Goal: Contribute content: Add original content to the website for others to see

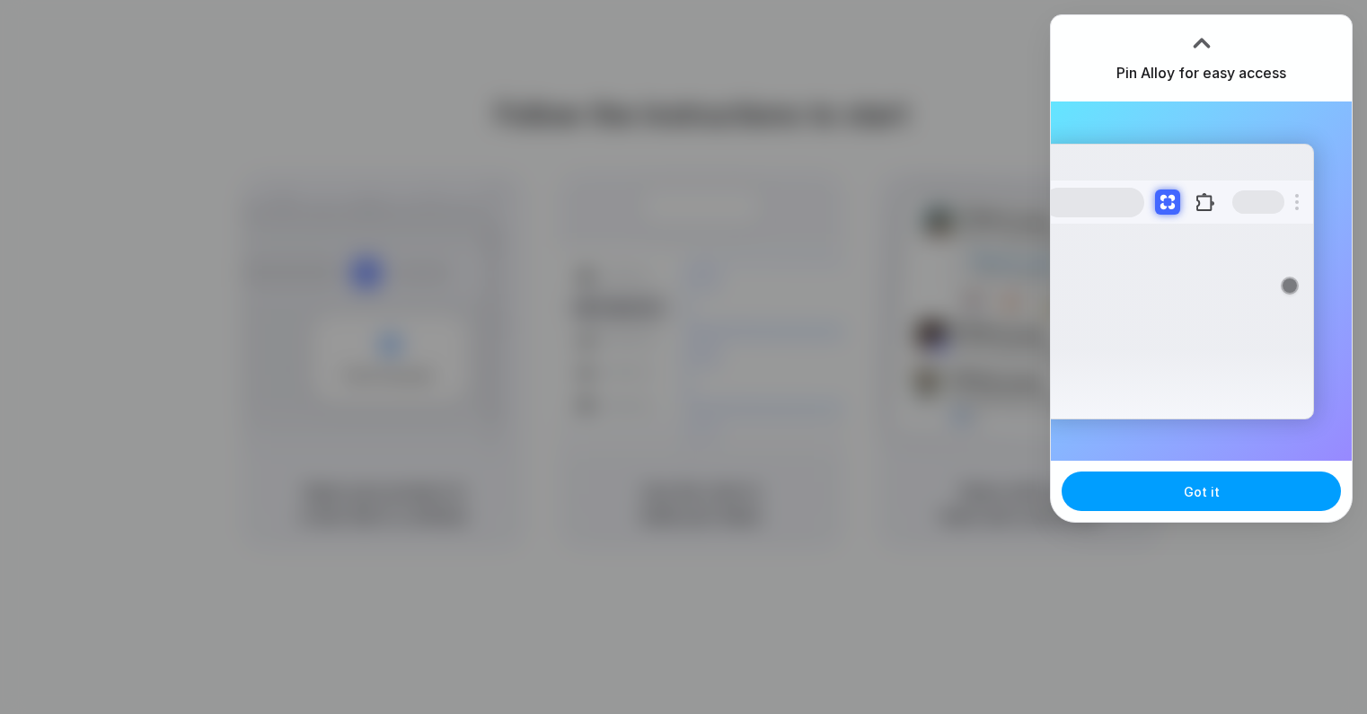
click at [1167, 492] on button "Got it" at bounding box center [1200, 491] width 279 height 40
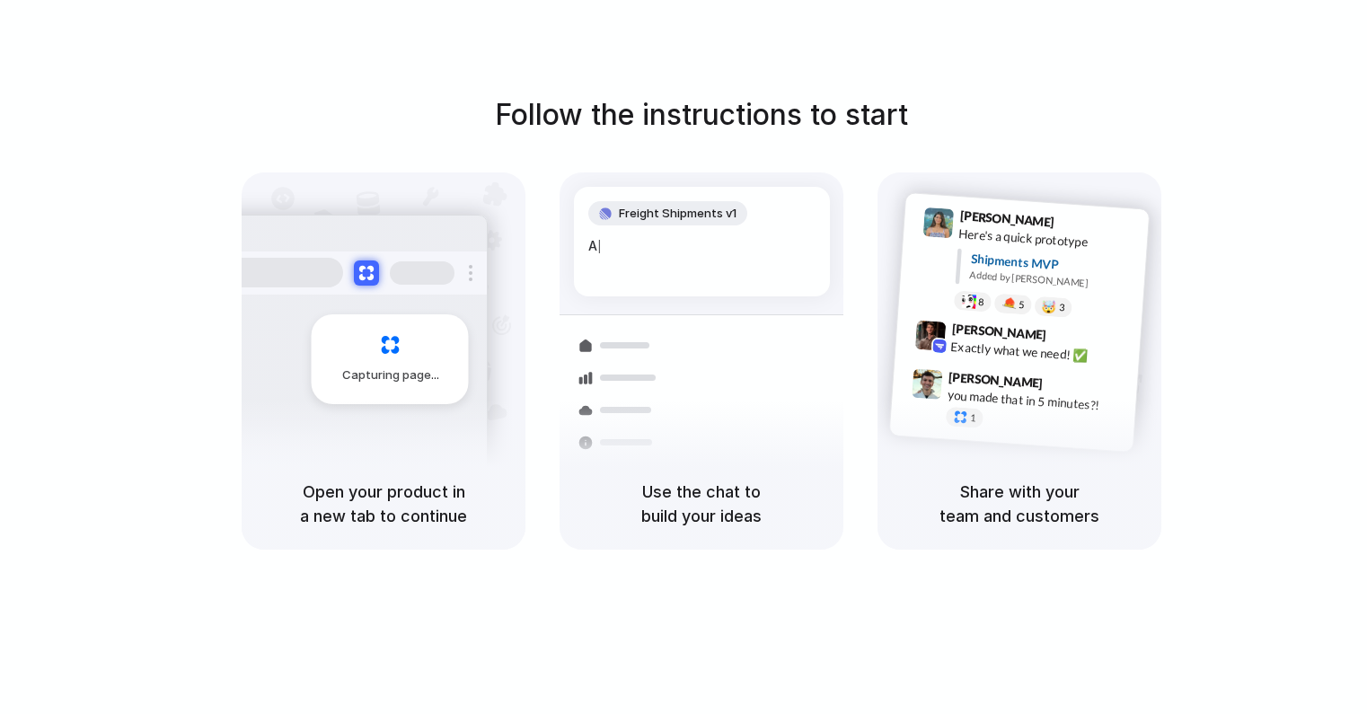
click at [1208, 136] on div "Follow the instructions to start Capturing page Open your product in a new tab …" at bounding box center [701, 321] width 1367 height 456
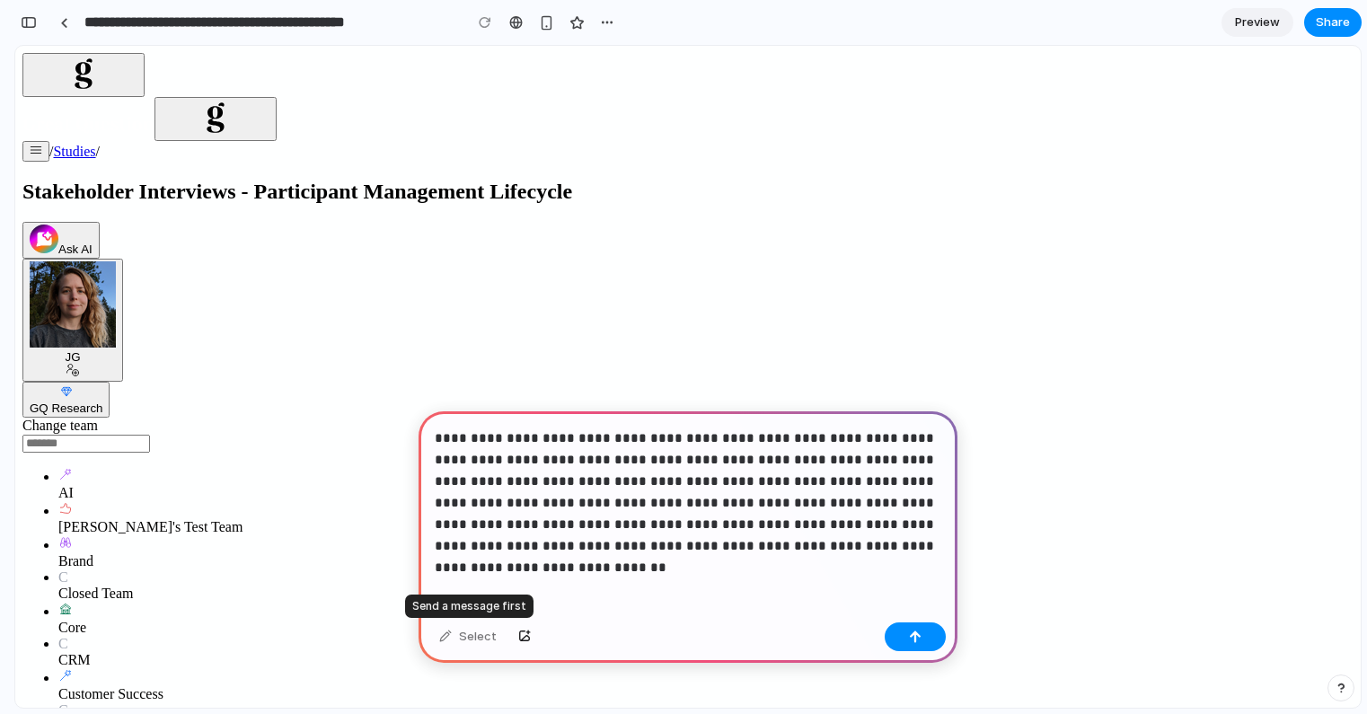
click at [449, 643] on div "Select" at bounding box center [467, 636] width 75 height 29
click at [902, 638] on button "button" at bounding box center [914, 636] width 61 height 29
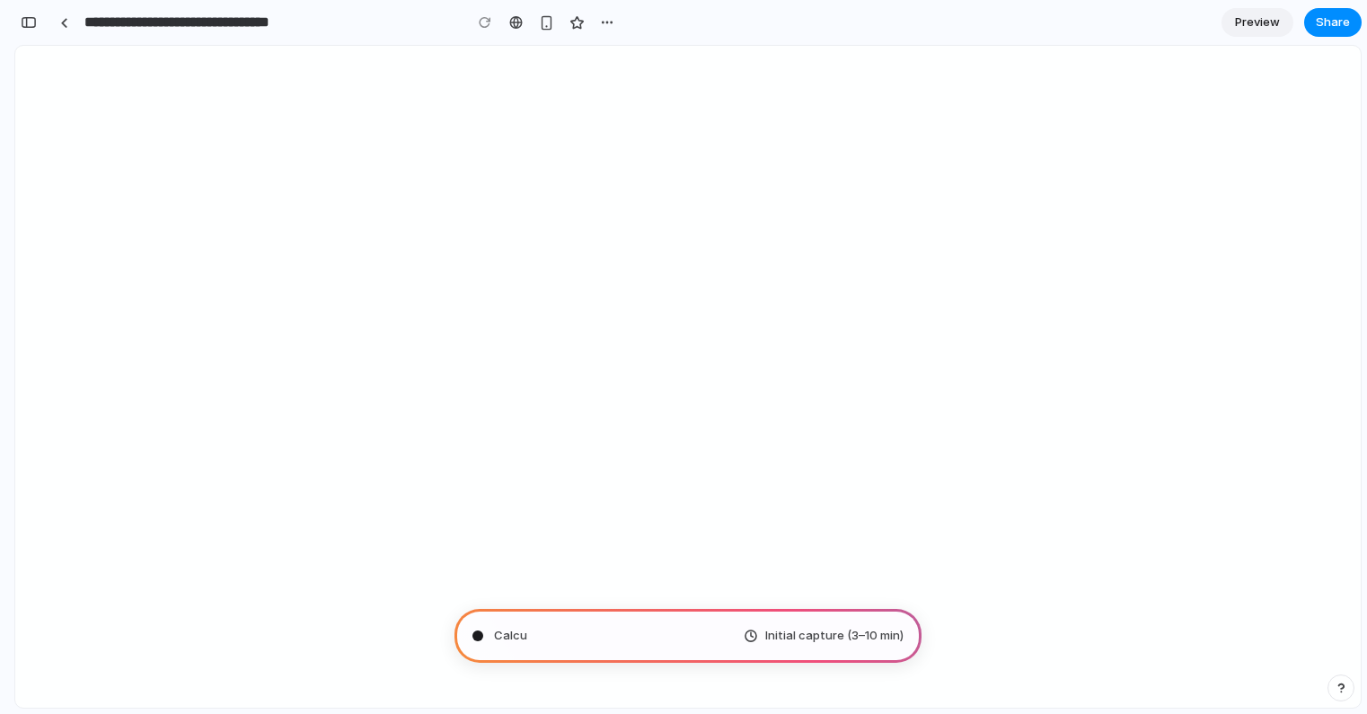
type input "**********"
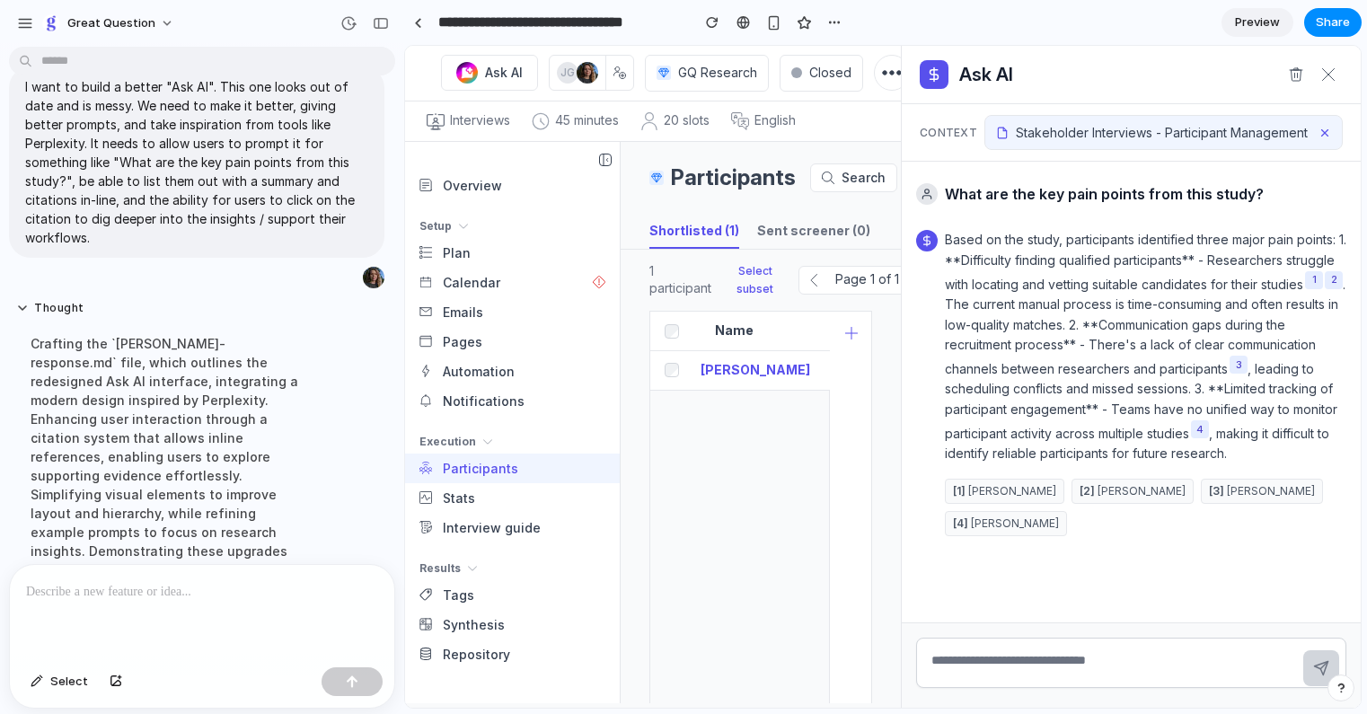
scroll to position [409, 0]
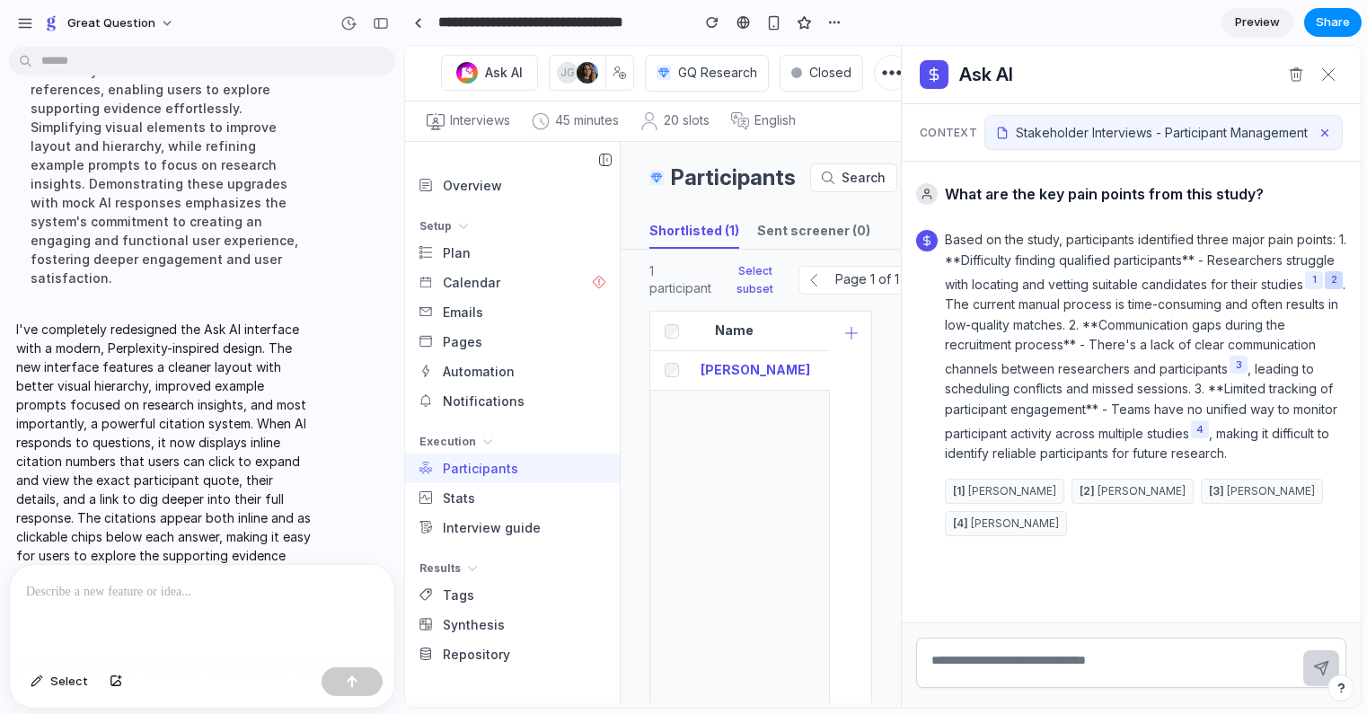
click at [1324, 289] on button "2" at bounding box center [1333, 280] width 18 height 18
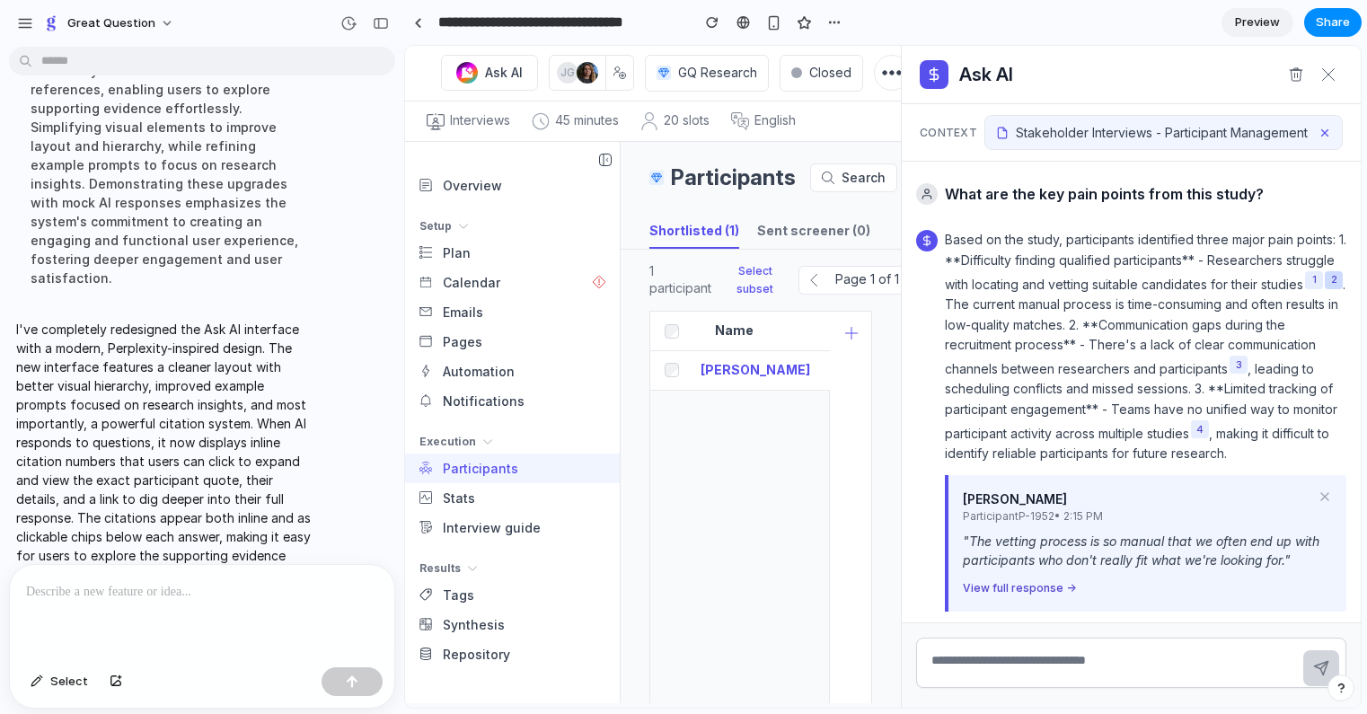
scroll to position [104, 0]
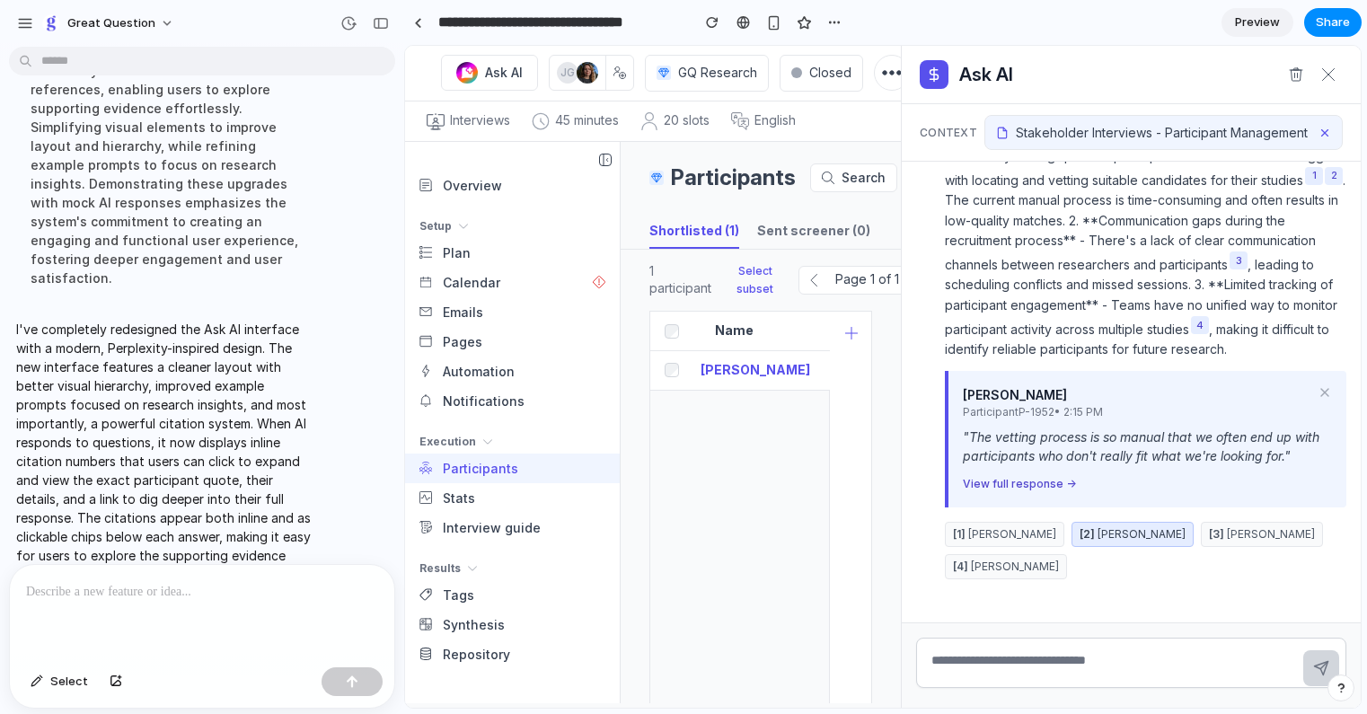
click at [1011, 492] on div "[PERSON_NAME] Participant P-1952 • 2:15 PM " The vetting process is so manual t…" at bounding box center [1145, 439] width 401 height 136
click at [1012, 483] on button "View full response →" at bounding box center [1018, 484] width 113 height 16
click at [1325, 391] on line at bounding box center [1324, 392] width 7 height 7
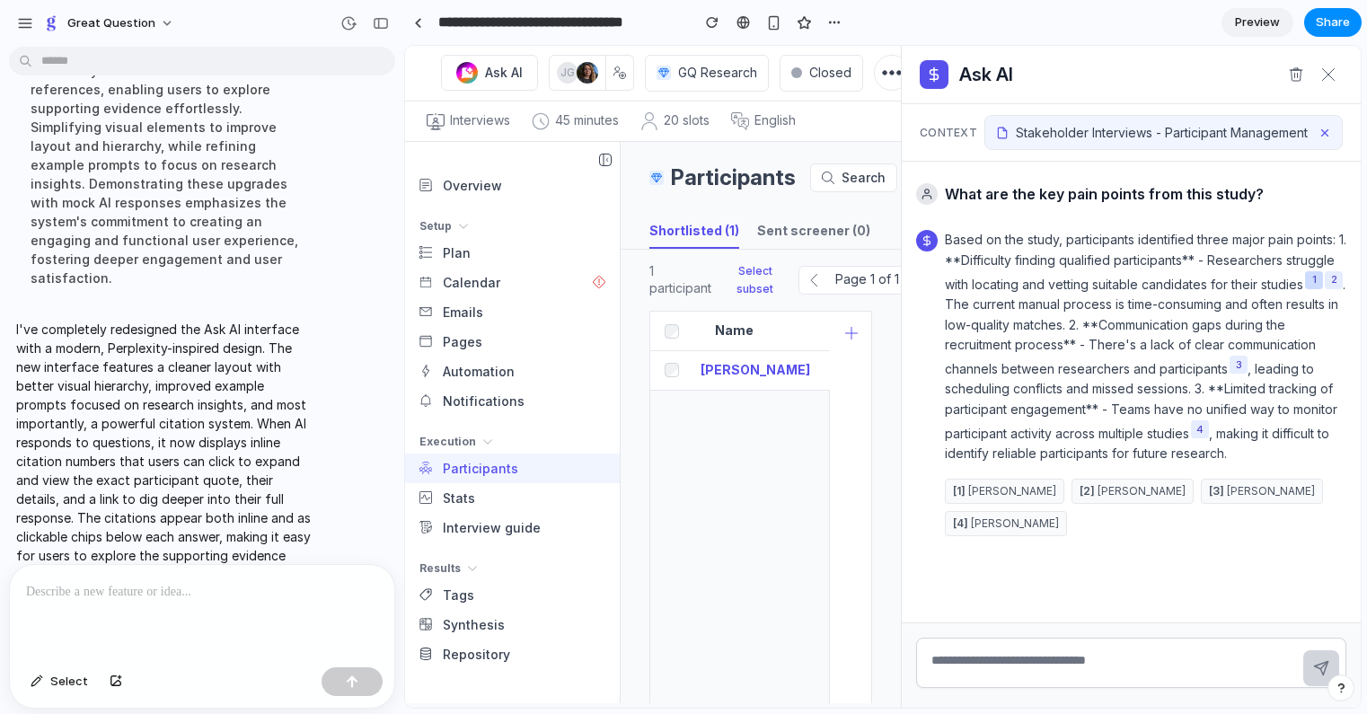
click at [1305, 289] on button "1" at bounding box center [1314, 280] width 18 height 18
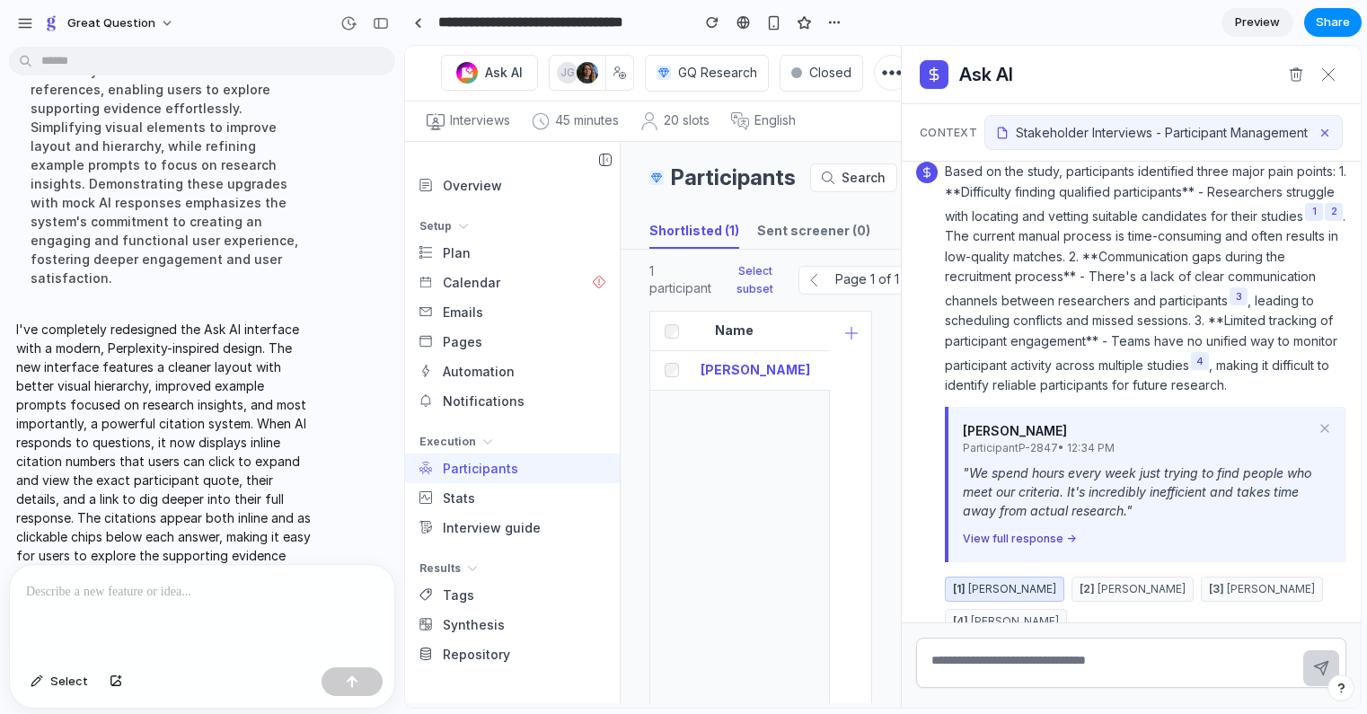
scroll to position [123, 0]
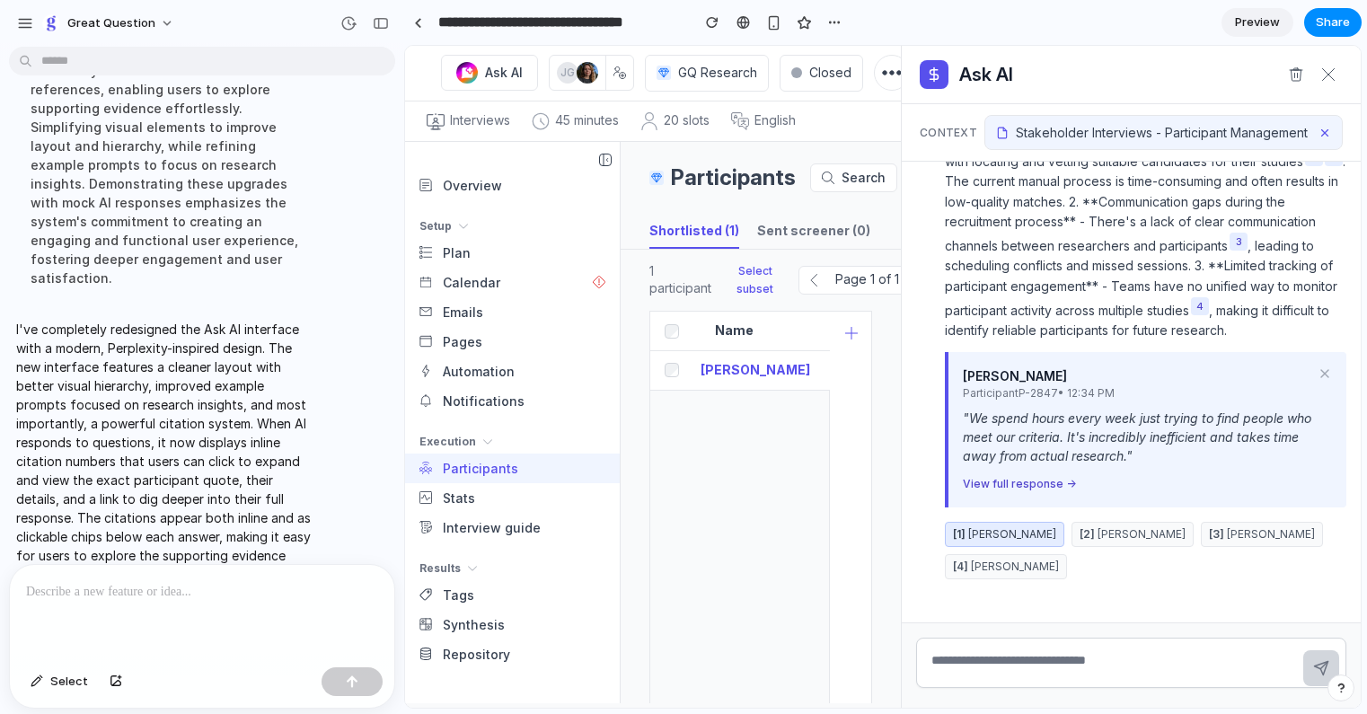
click at [1033, 481] on button "View full response →" at bounding box center [1018, 484] width 113 height 16
click at [1325, 369] on icon at bounding box center [1324, 373] width 14 height 14
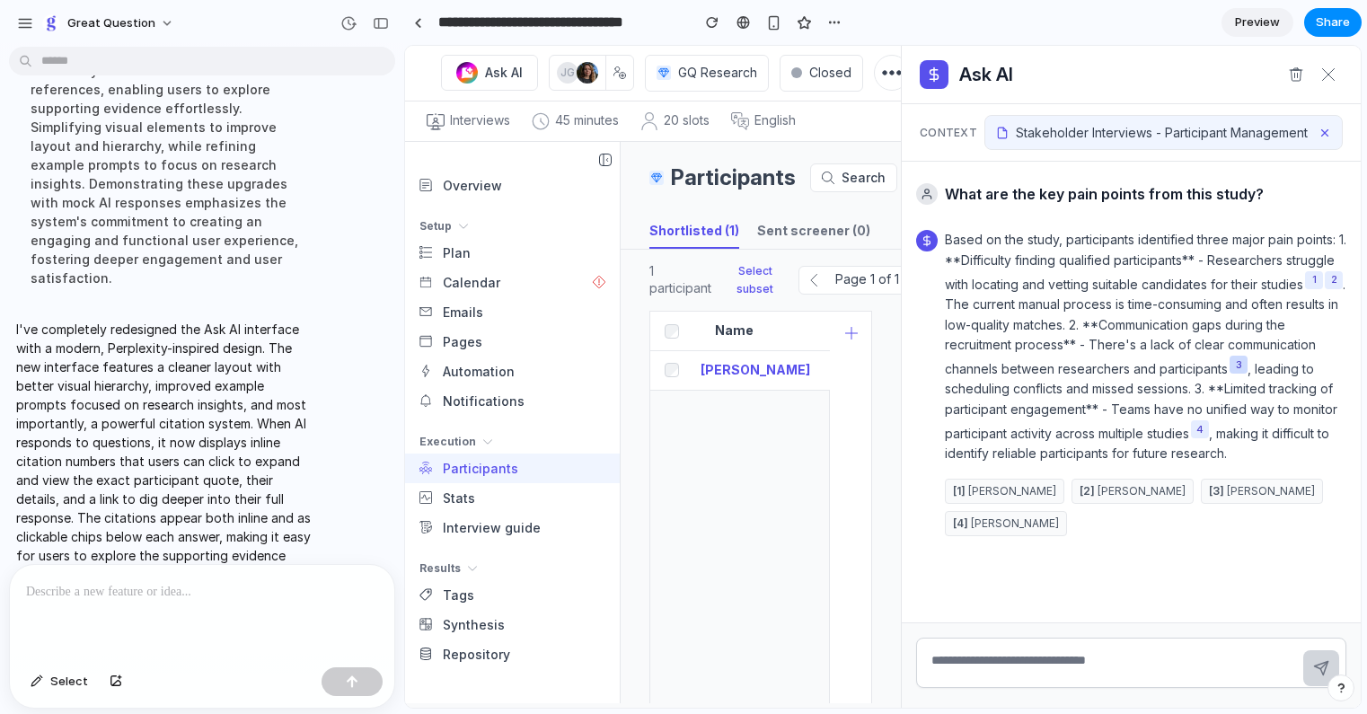
click at [1247, 369] on button "3" at bounding box center [1238, 365] width 18 height 18
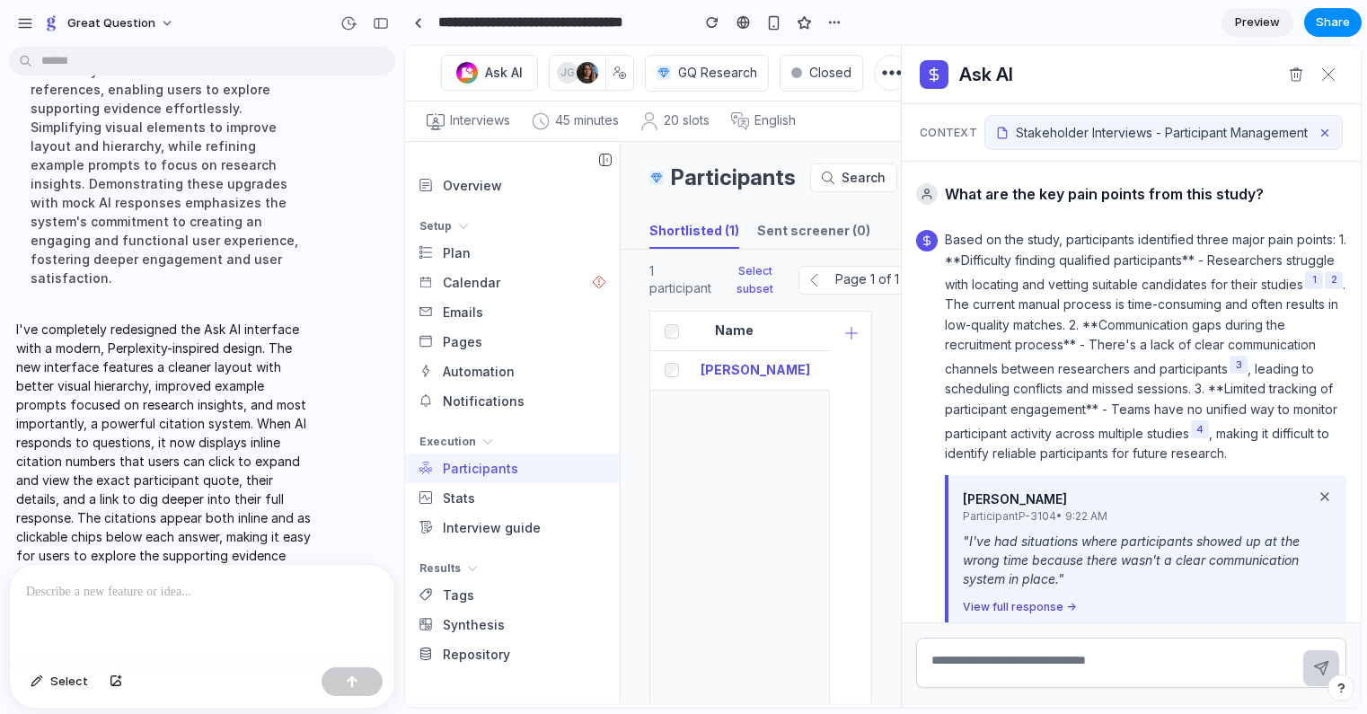
click at [1323, 497] on line at bounding box center [1324, 496] width 7 height 7
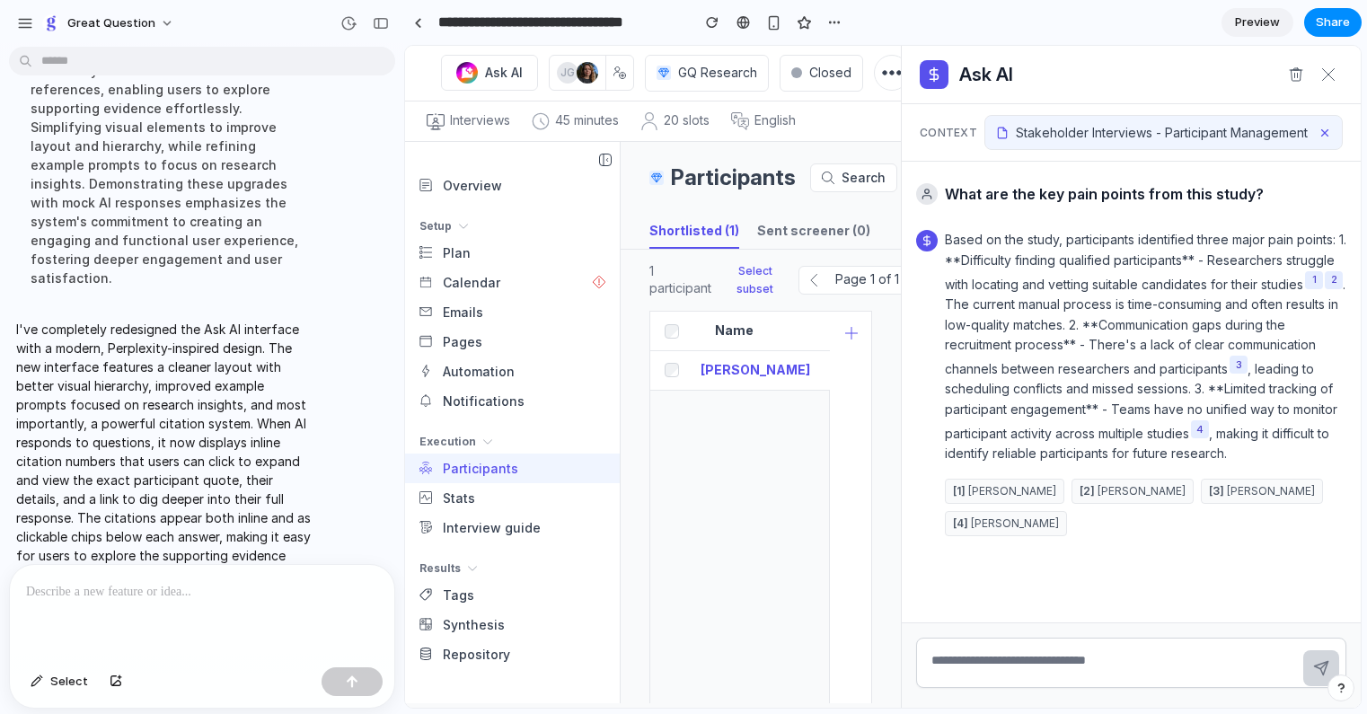
click at [197, 600] on p at bounding box center [202, 592] width 352 height 22
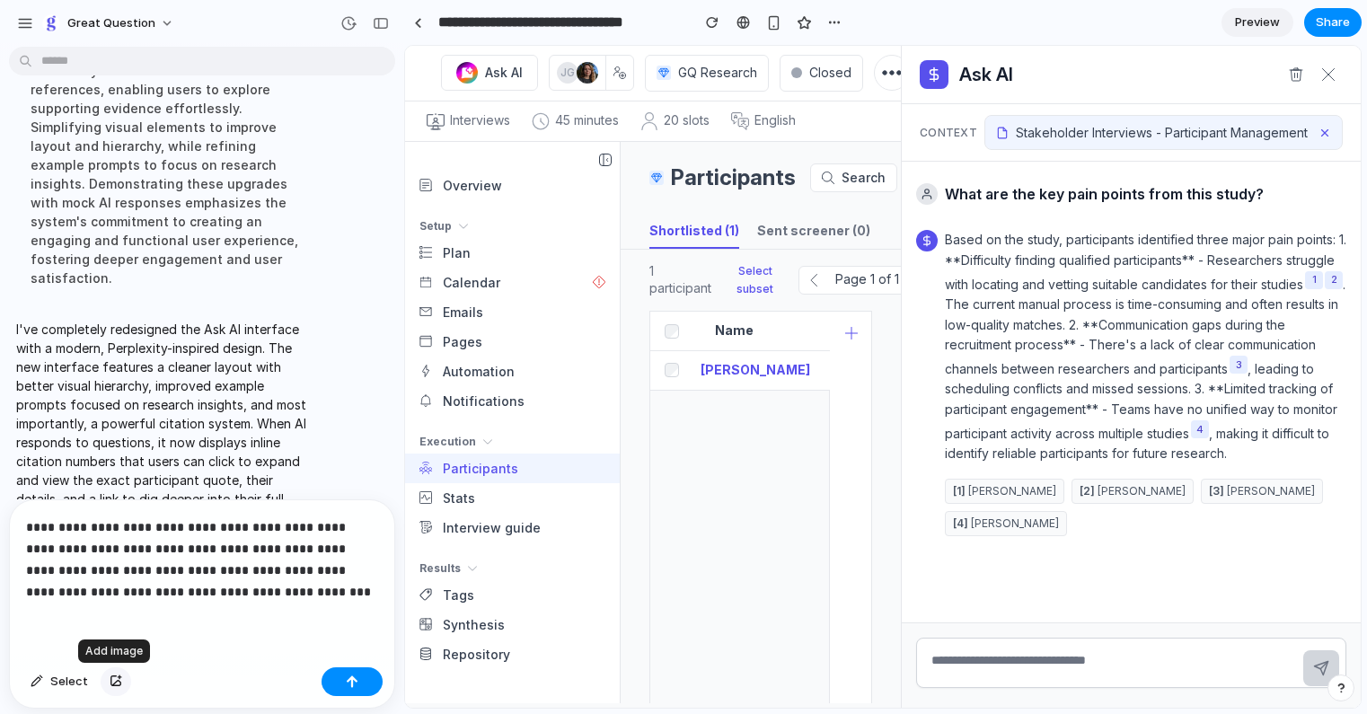
click at [110, 681] on div "button" at bounding box center [116, 681] width 13 height 11
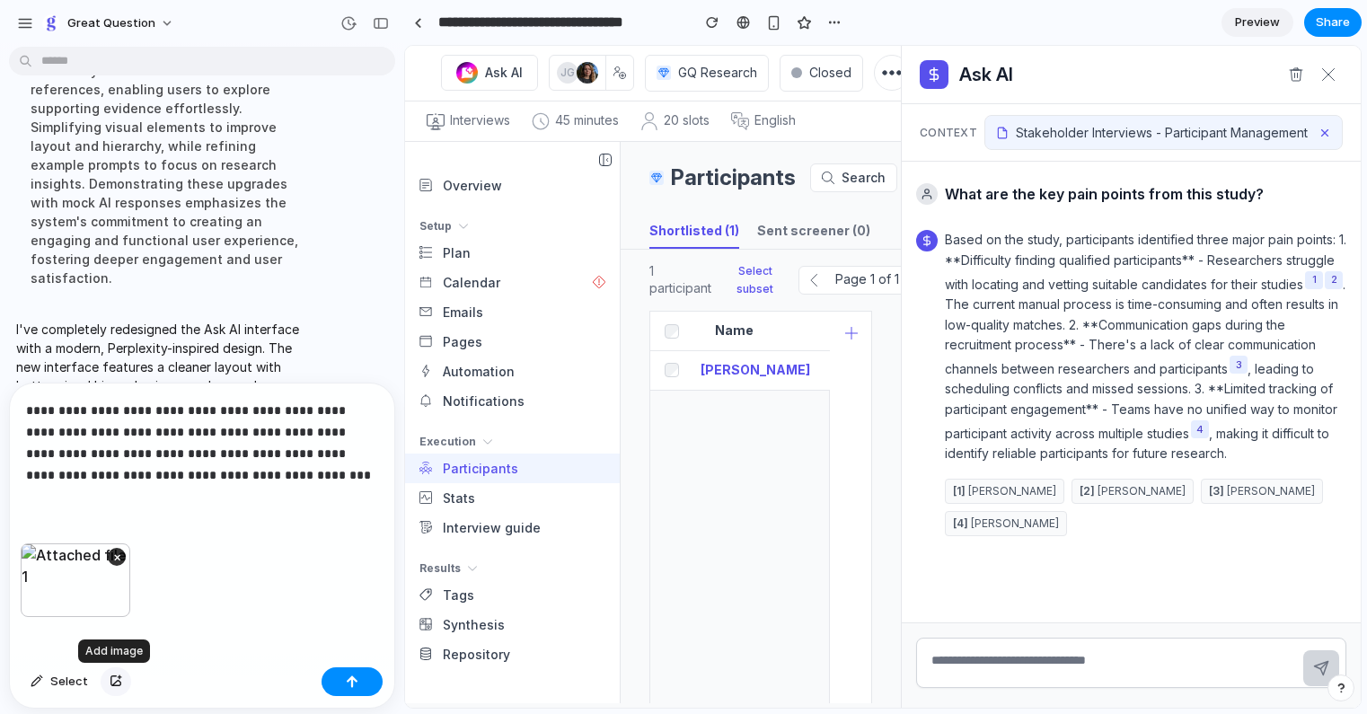
click at [118, 683] on div "button" at bounding box center [116, 681] width 13 height 11
click at [110, 682] on div "button" at bounding box center [116, 681] width 13 height 11
click at [243, 468] on p "**********" at bounding box center [202, 443] width 352 height 86
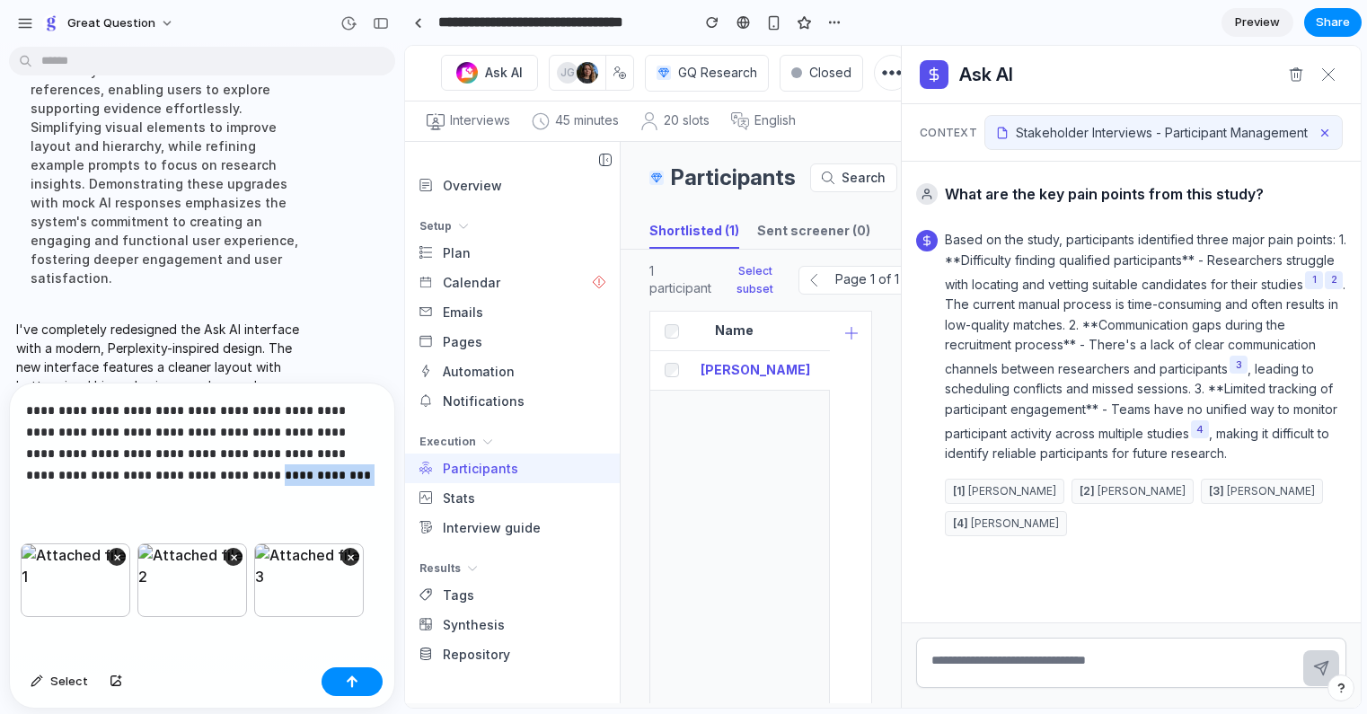
drag, startPoint x: 210, startPoint y: 475, endPoint x: 102, endPoint y: 474, distance: 107.7
click at [102, 474] on p "**********" at bounding box center [202, 443] width 352 height 86
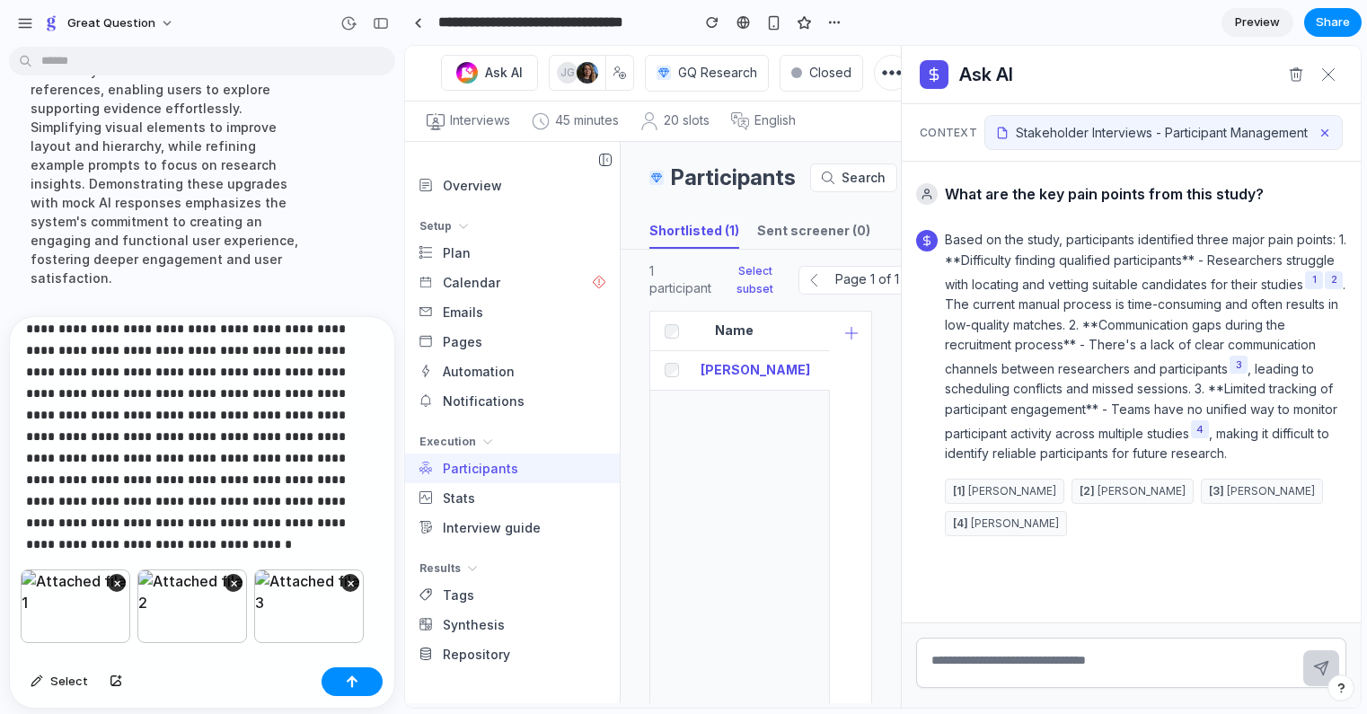
scroll to position [87, 0]
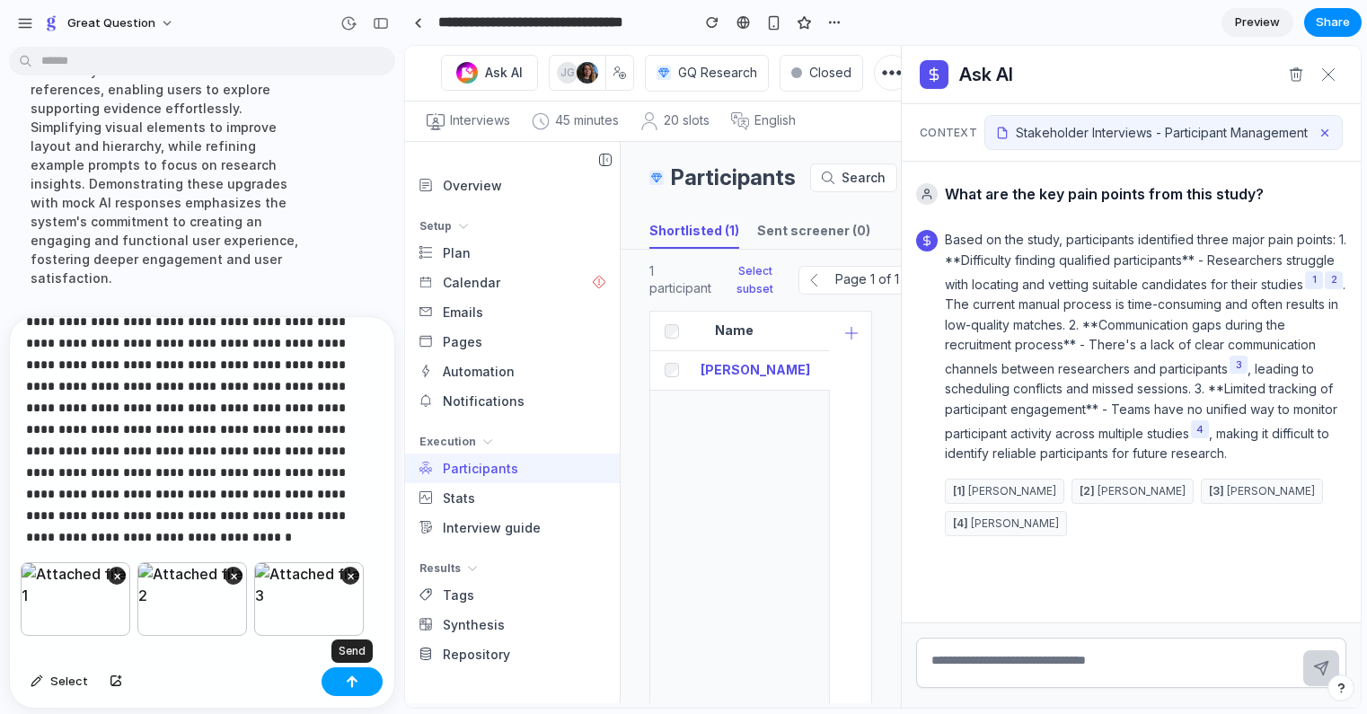
click at [348, 678] on div "button" at bounding box center [352, 681] width 13 height 13
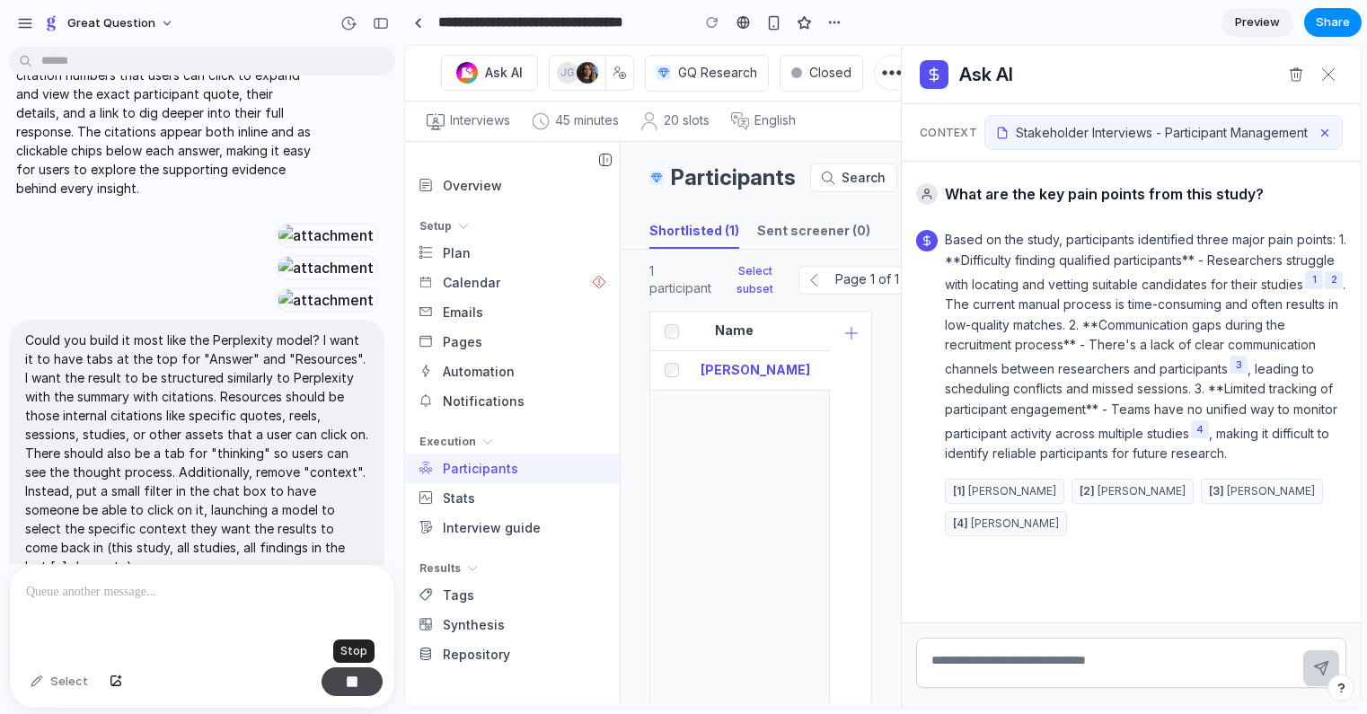
scroll to position [1335, 0]
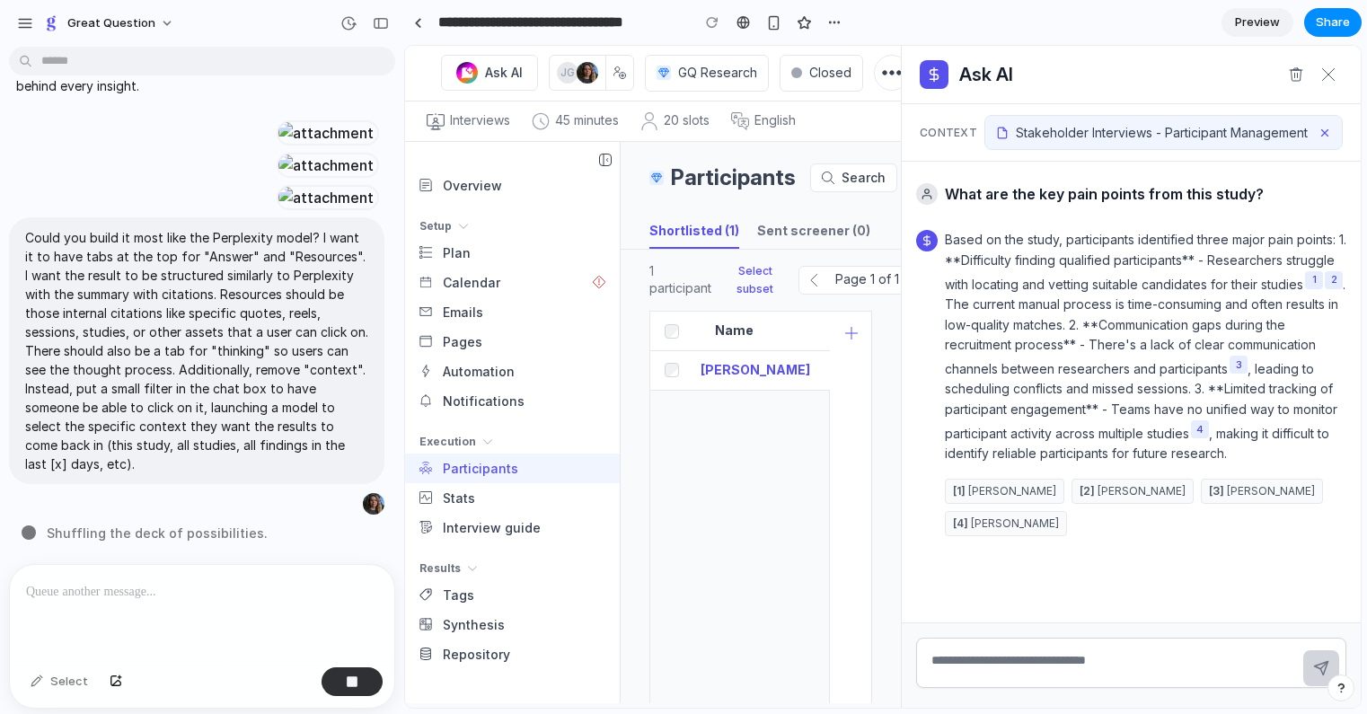
click at [1326, 132] on icon at bounding box center [1324, 133] width 13 height 13
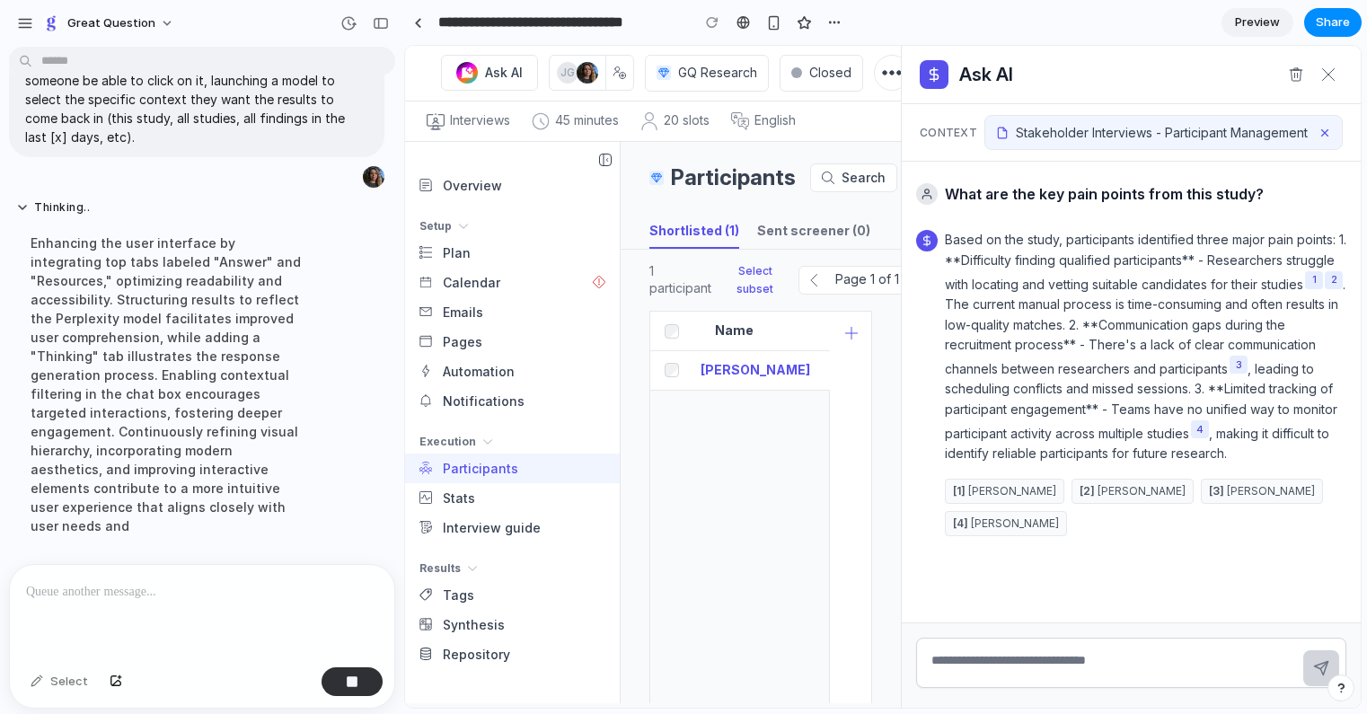
scroll to position [1372, 0]
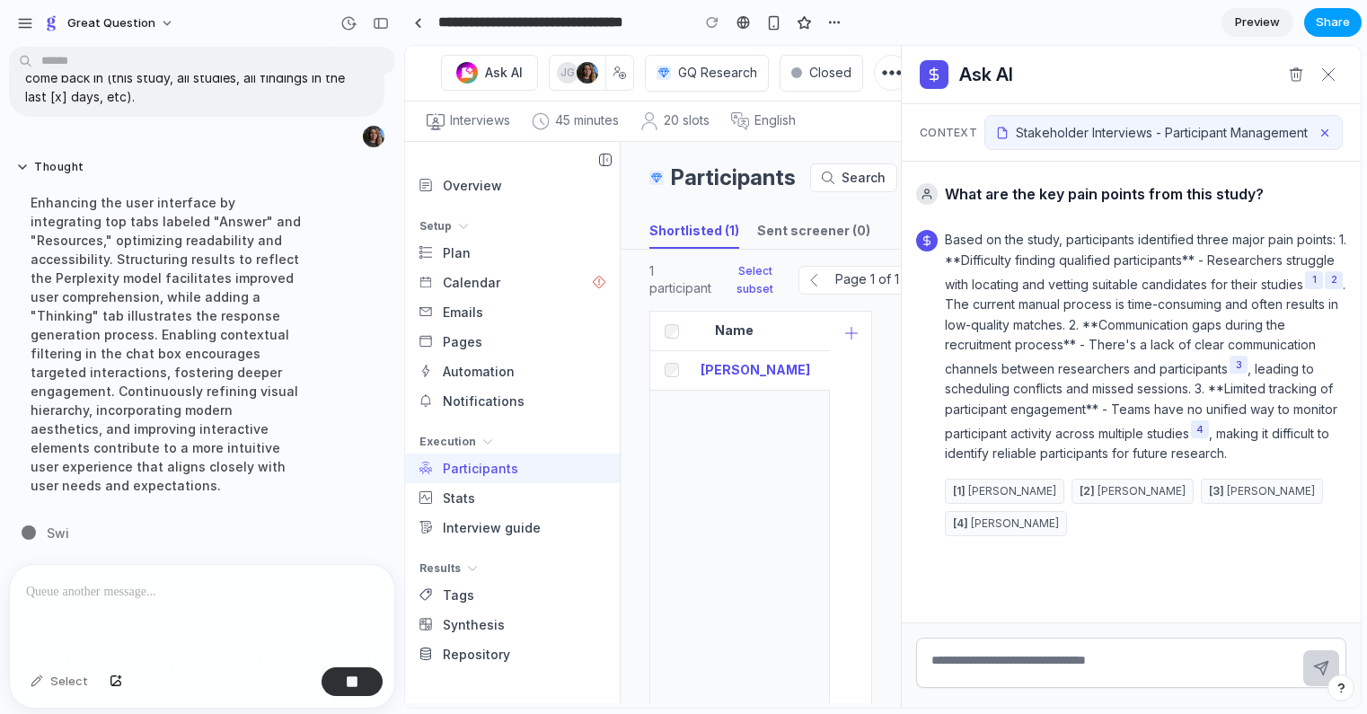
click at [1331, 16] on span "Share" at bounding box center [1332, 22] width 34 height 18
click at [1107, 23] on div "Share ' Enhanced Stakeholder Insights Tool ' [PERSON_NAME] Creator Anyone at Gr…" at bounding box center [683, 357] width 1367 height 714
click at [843, 22] on button "button" at bounding box center [834, 22] width 27 height 27
click at [908, 22] on div "Duplicate Delete" at bounding box center [683, 357] width 1367 height 714
click at [778, 27] on div "button" at bounding box center [773, 22] width 15 height 15
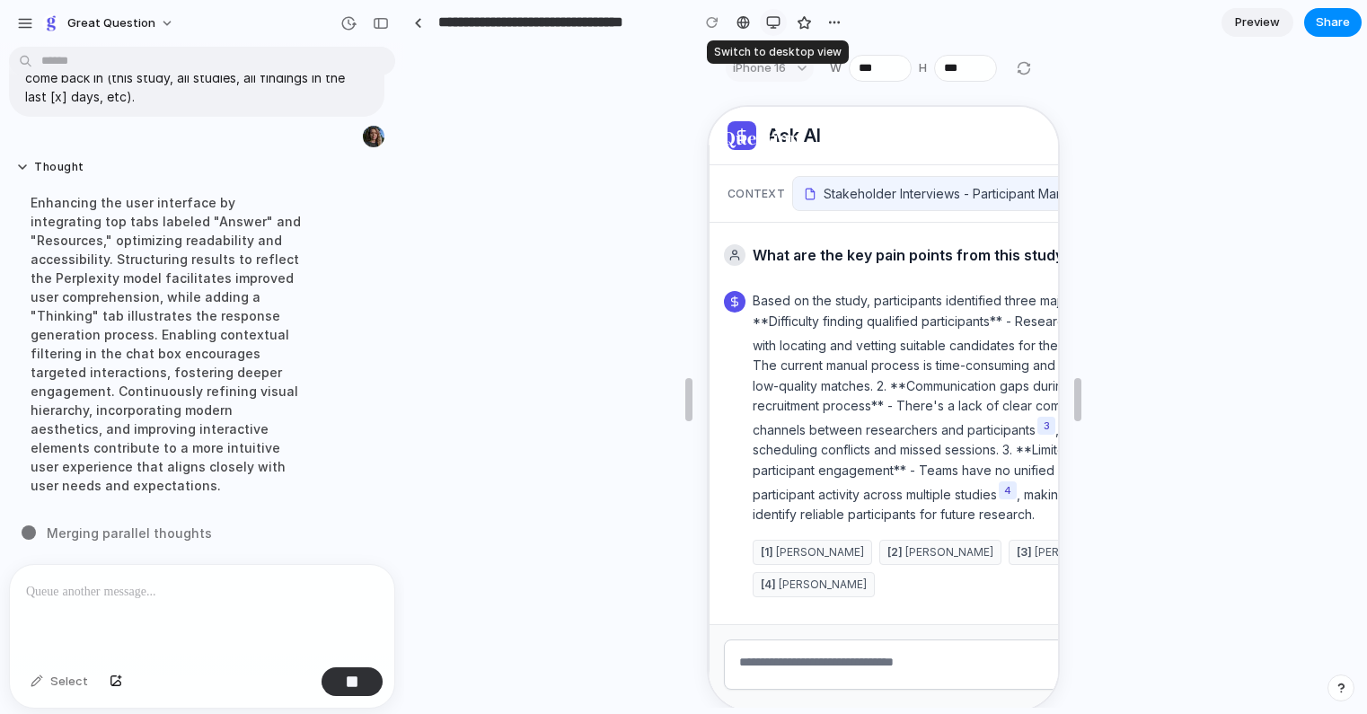
click at [778, 27] on div "button" at bounding box center [773, 22] width 14 height 14
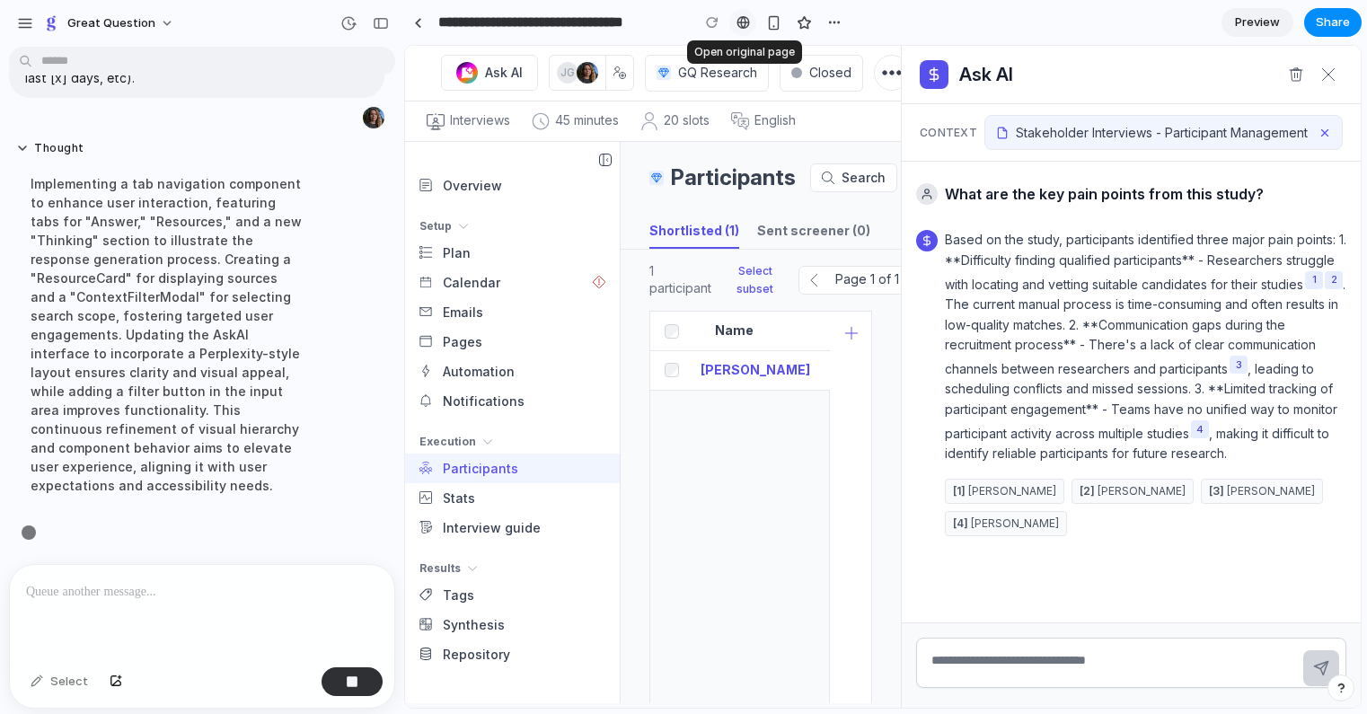
scroll to position [1391, 0]
click at [1015, 21] on section "**********" at bounding box center [882, 22] width 957 height 45
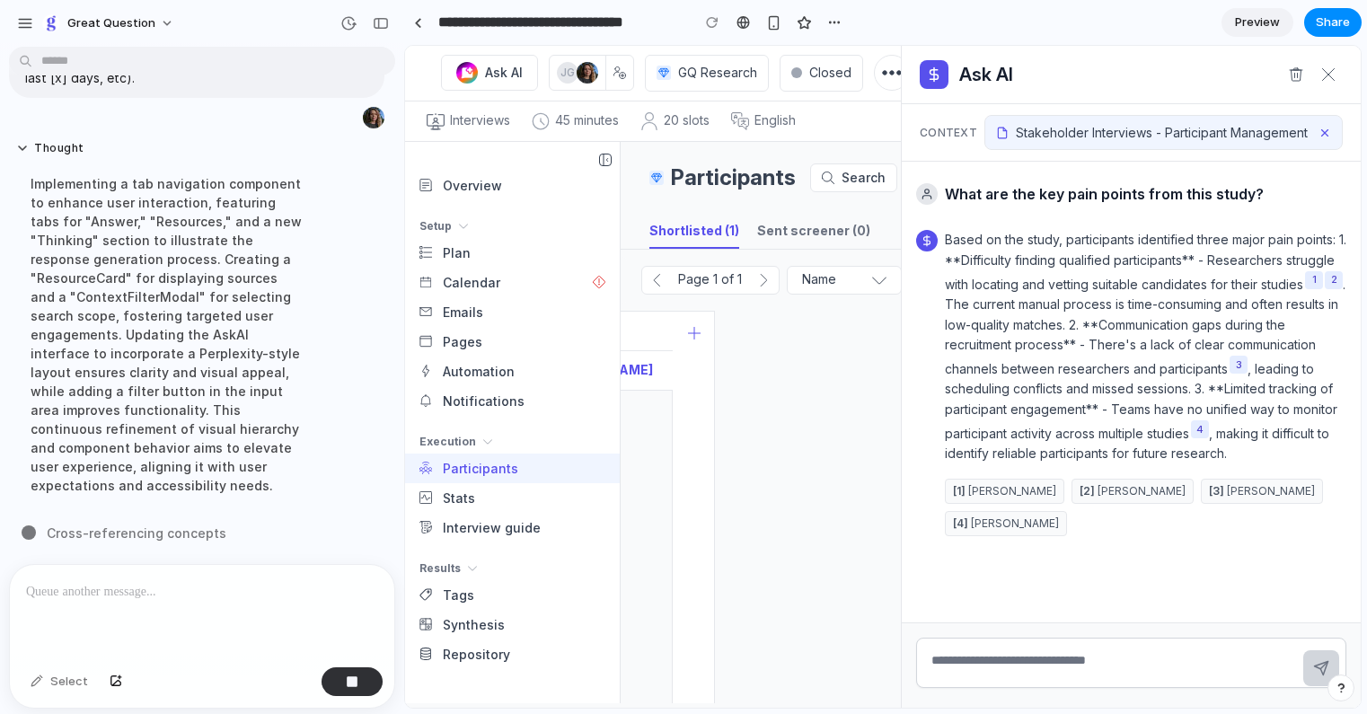
scroll to position [0, 0]
click at [979, 10] on section "**********" at bounding box center [882, 22] width 957 height 45
click at [1091, 491] on button "[ 2 ] [PERSON_NAME]" at bounding box center [1132, 491] width 122 height 25
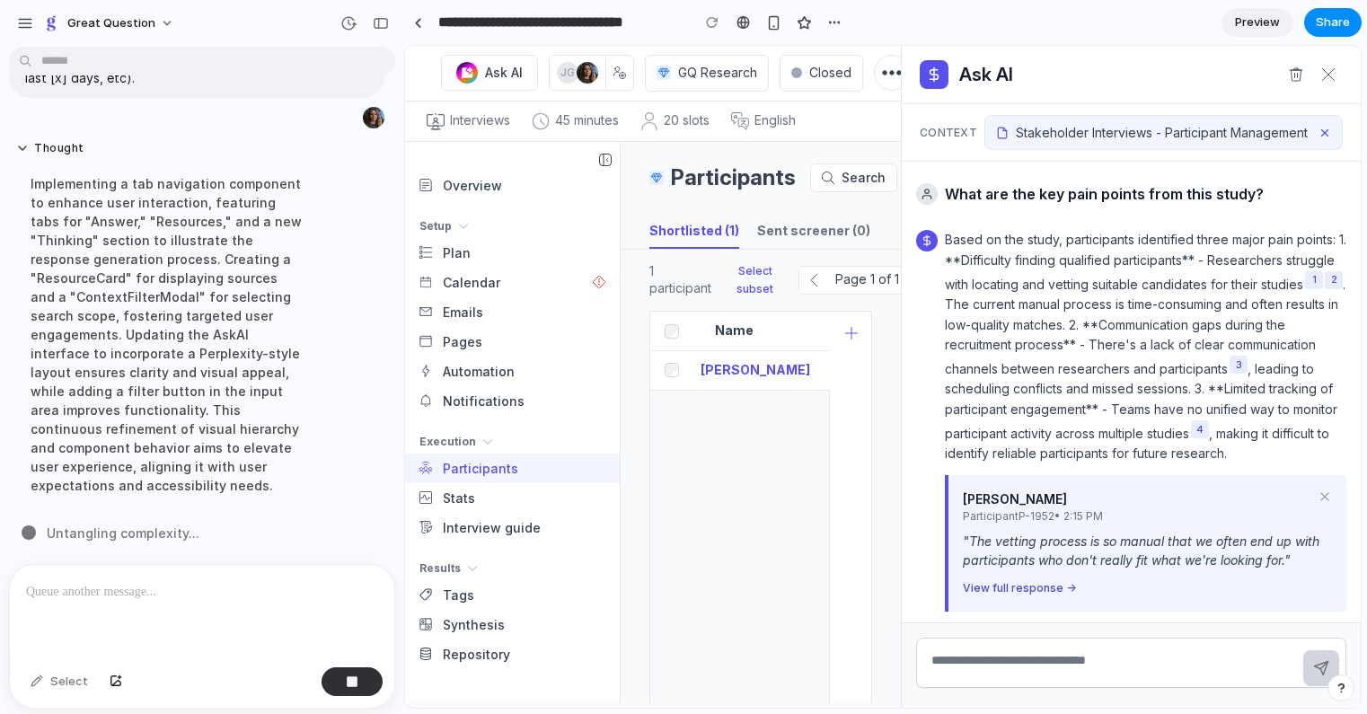
click at [1332, 497] on div "[PERSON_NAME] Participant P-1952 • 2:15 PM " The vetting process is so manual t…" at bounding box center [1145, 543] width 401 height 136
click at [1326, 494] on line at bounding box center [1324, 496] width 7 height 7
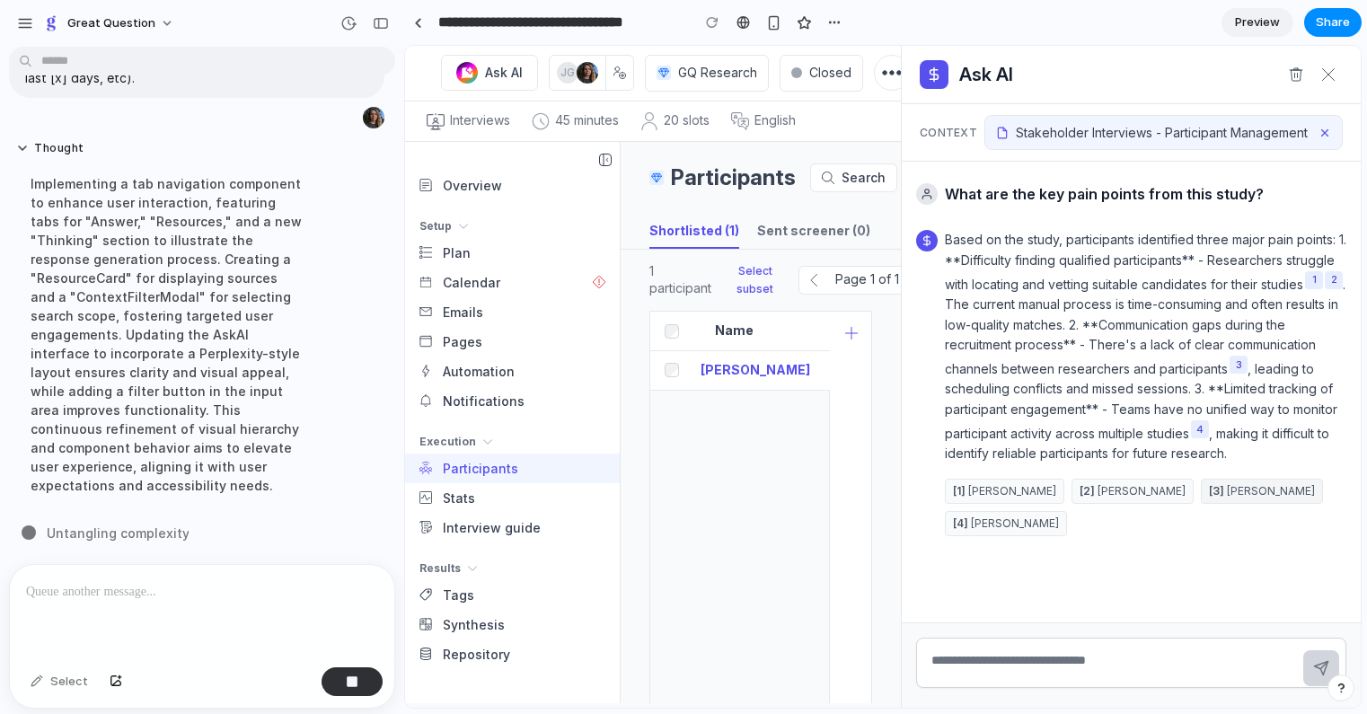
click at [1221, 491] on button "[ 3 ] [PERSON_NAME]" at bounding box center [1261, 491] width 122 height 25
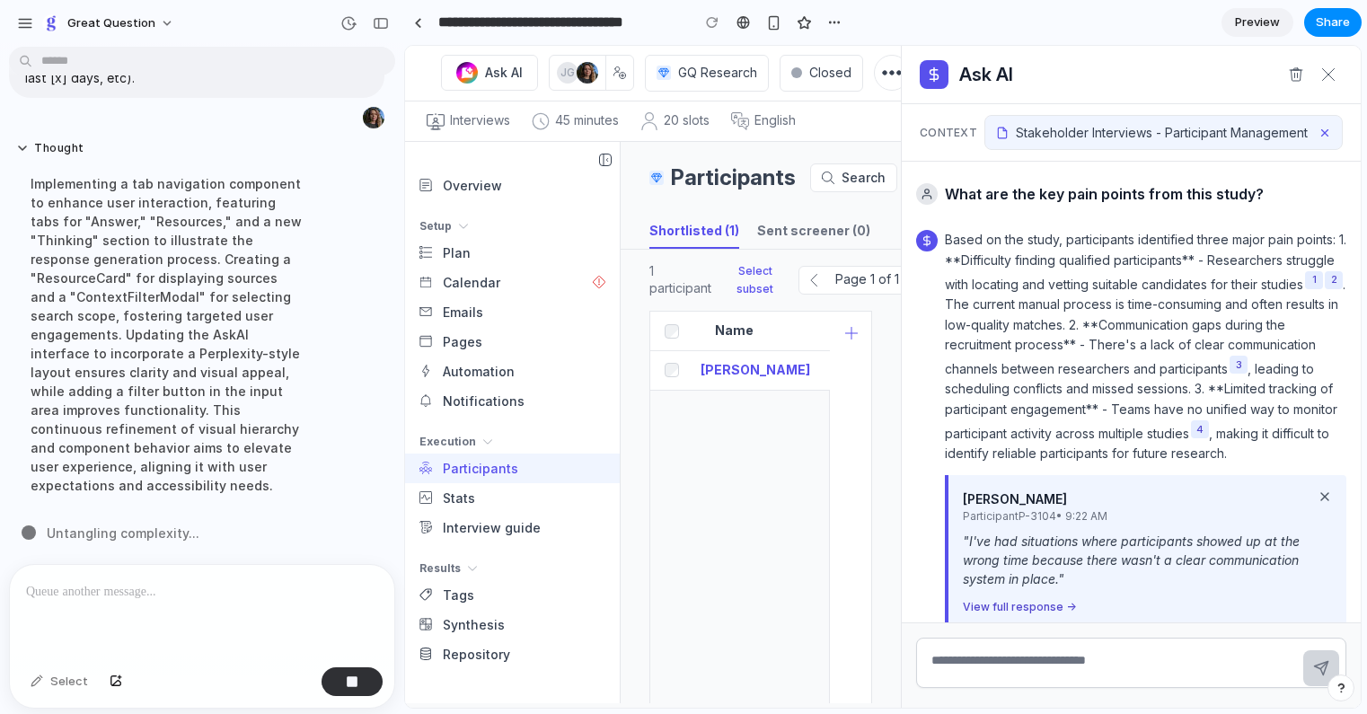
click at [1323, 497] on line at bounding box center [1324, 496] width 7 height 7
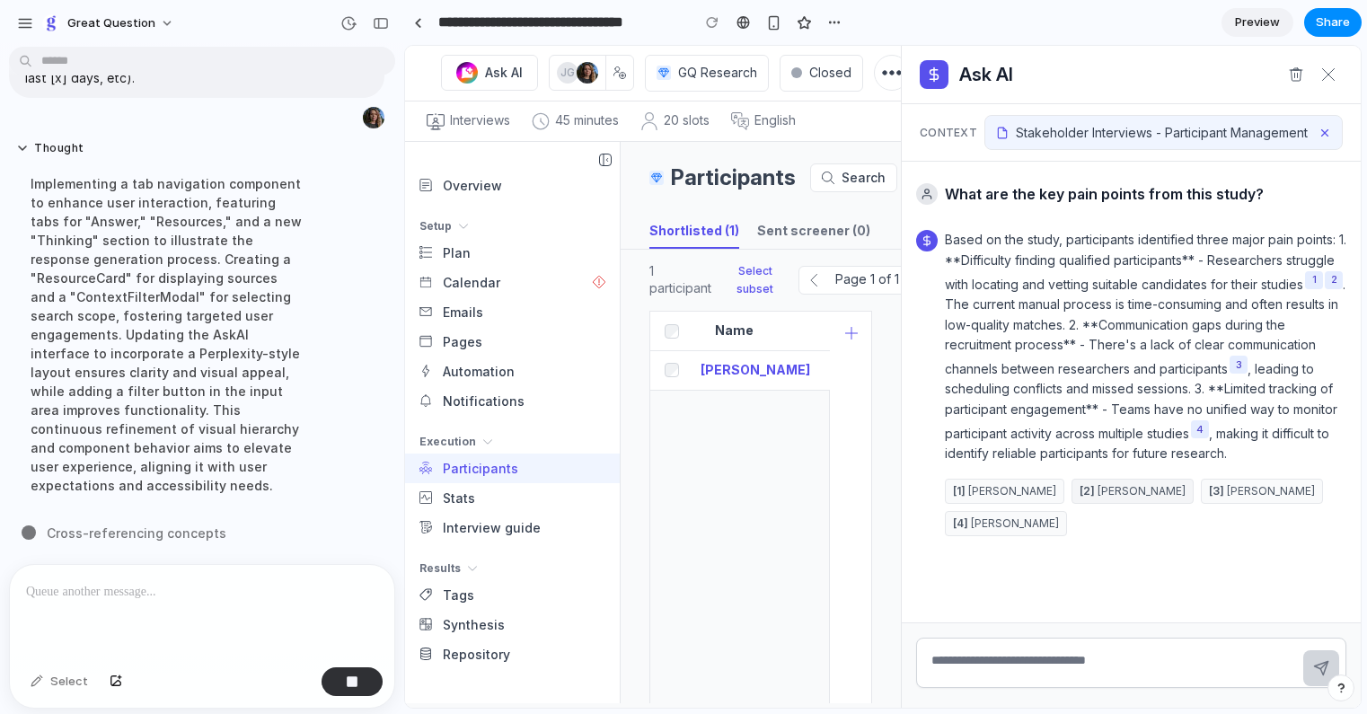
click at [1113, 489] on button "[ 2 ] [PERSON_NAME]" at bounding box center [1132, 491] width 122 height 25
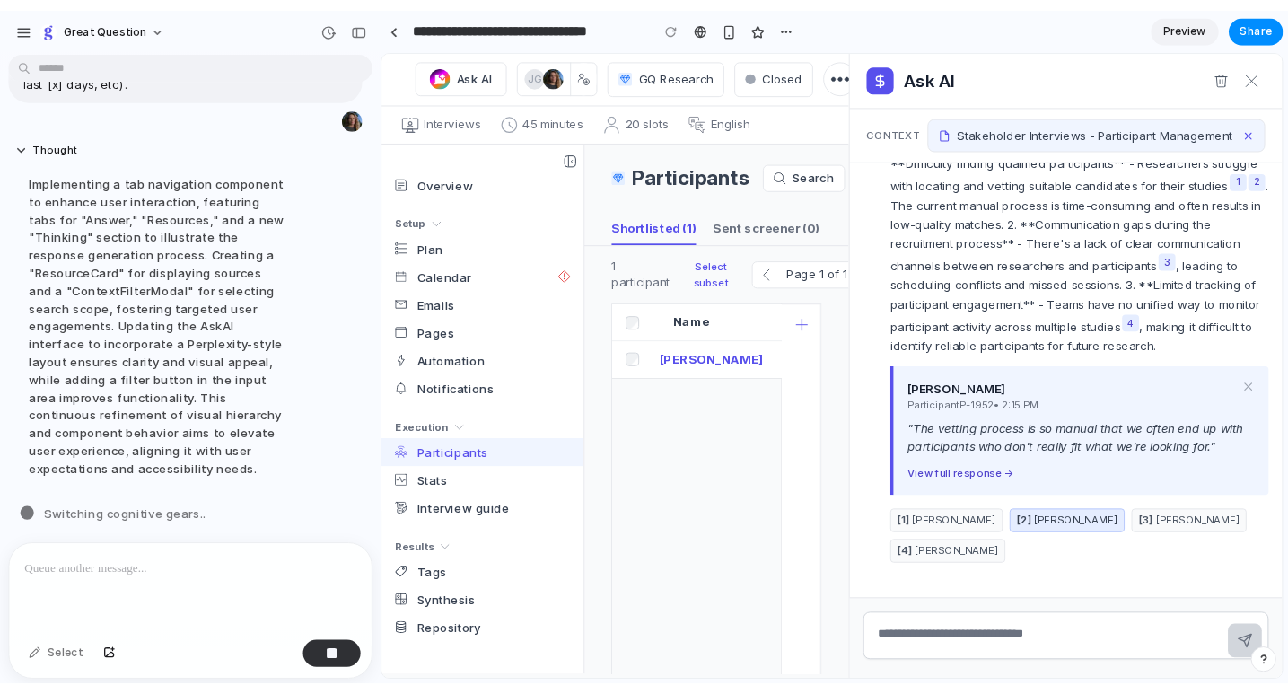
scroll to position [1391, 0]
